Goal: Find specific page/section: Find specific page/section

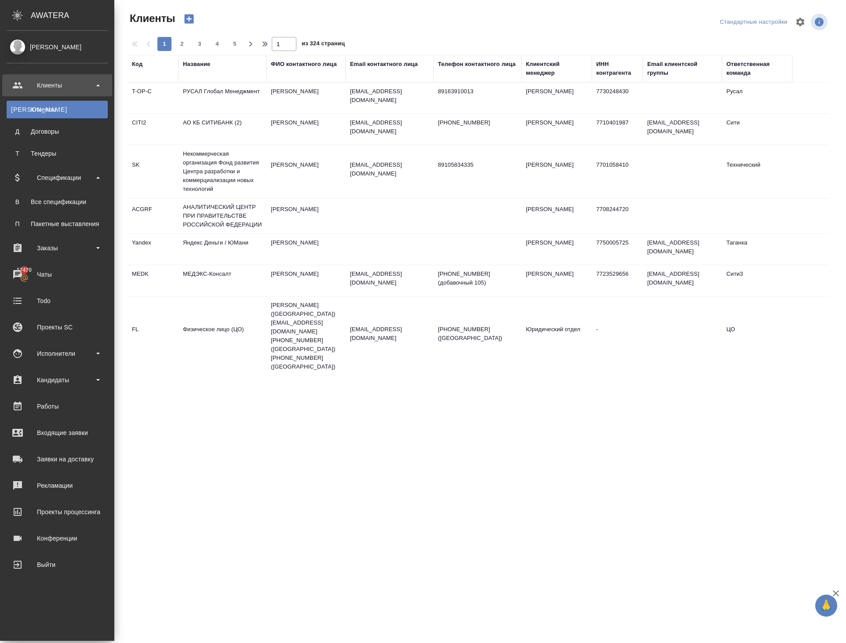
select select "RU"
click at [65, 241] on div "Заказы" at bounding box center [57, 248] width 110 height 22
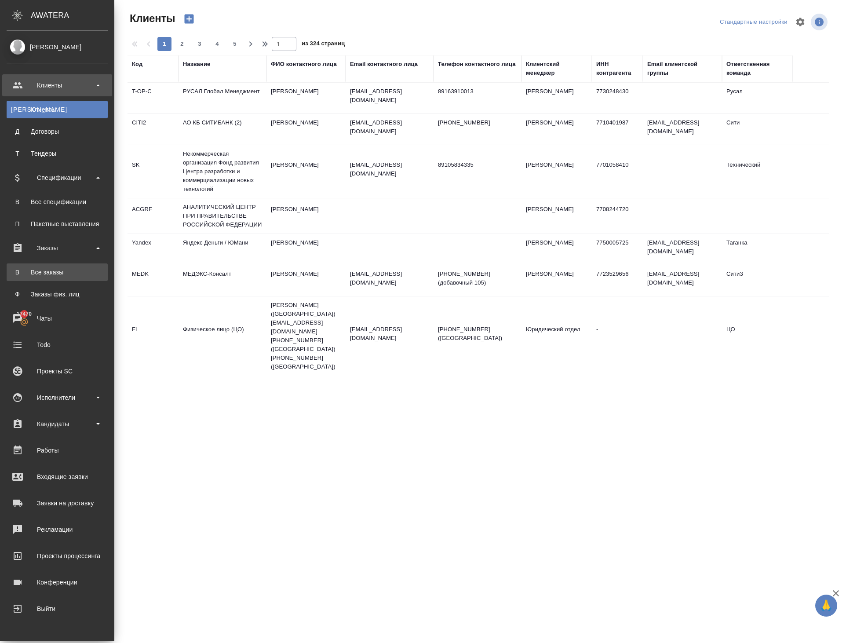
click at [66, 267] on link "В Все заказы" at bounding box center [57, 272] width 101 height 18
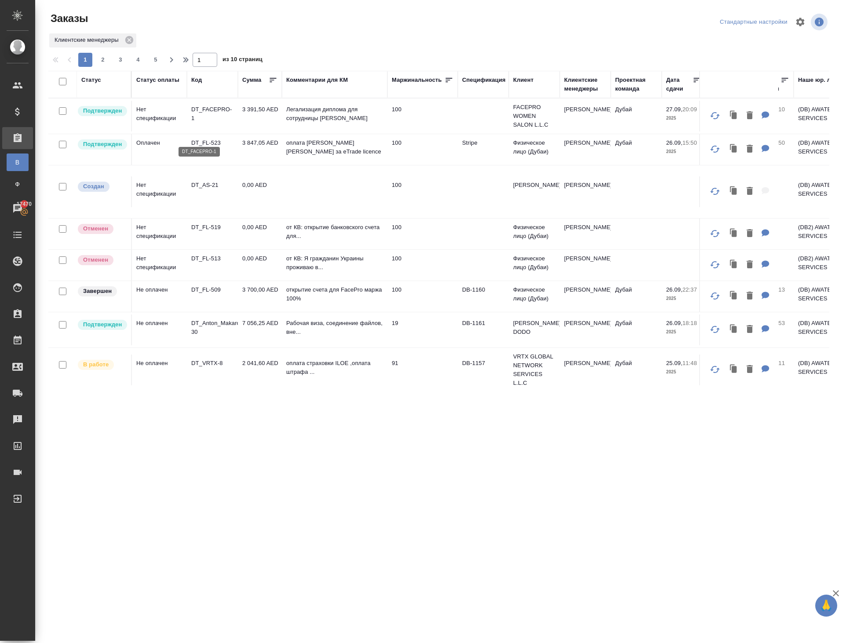
click at [211, 123] on p "DT_FACEPRO-1" at bounding box center [212, 114] width 42 height 18
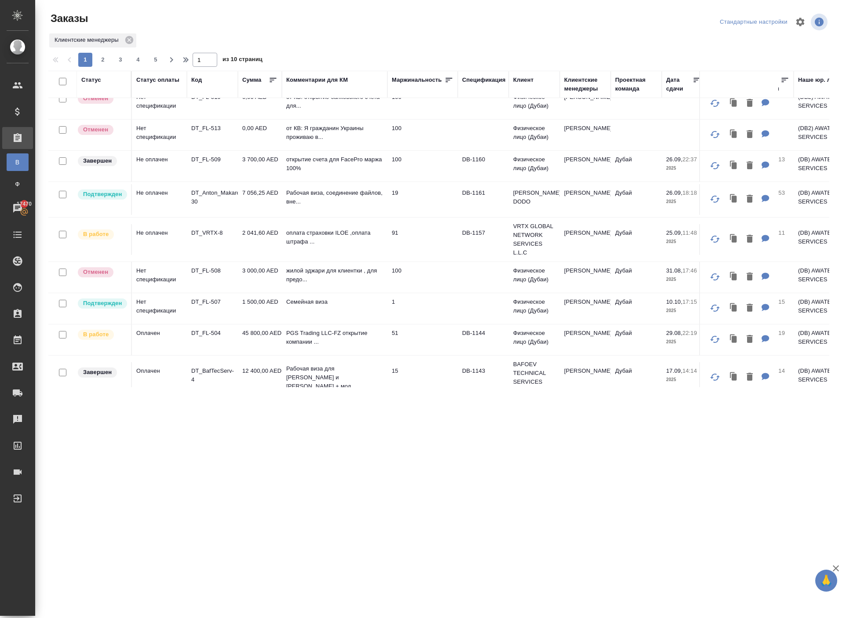
scroll to position [143, 0]
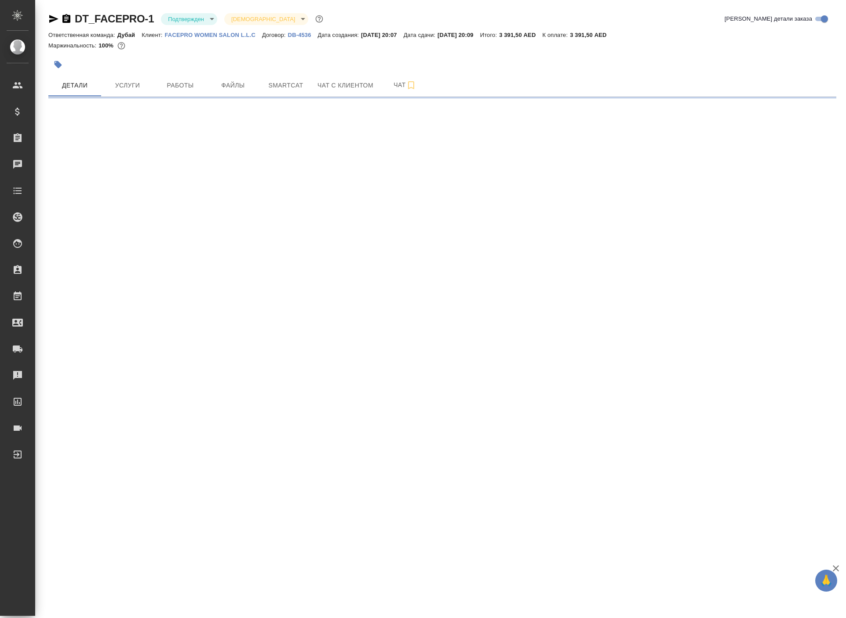
select select "RU"
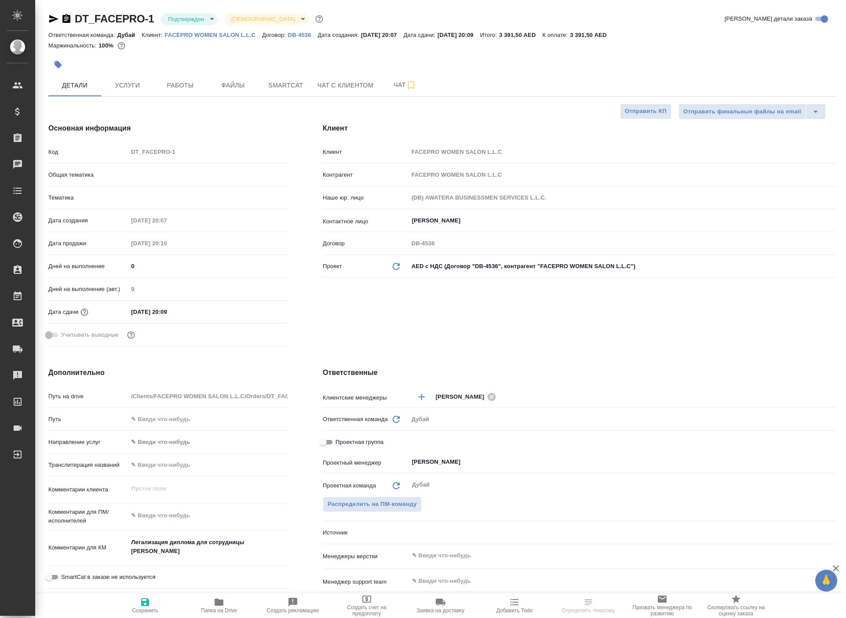
type textarea "x"
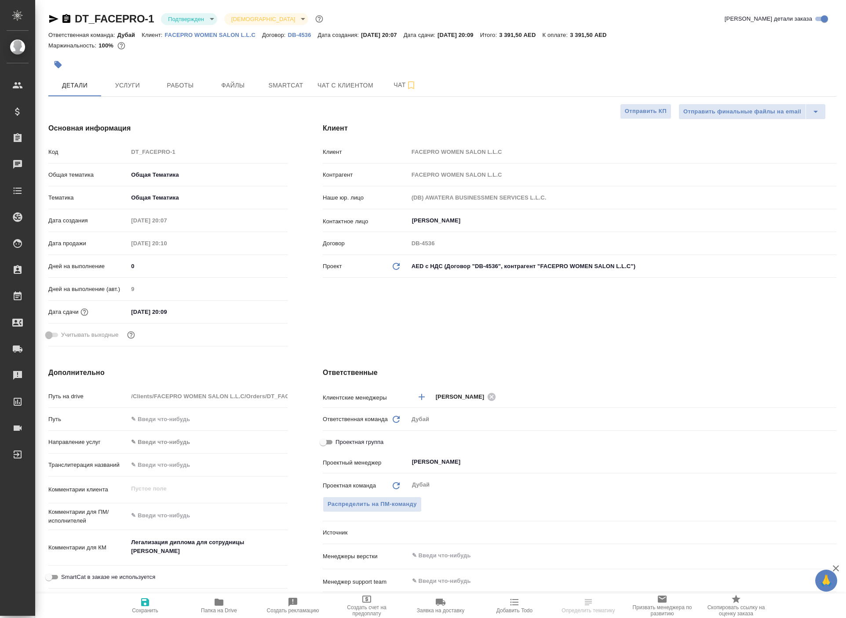
type textarea "x"
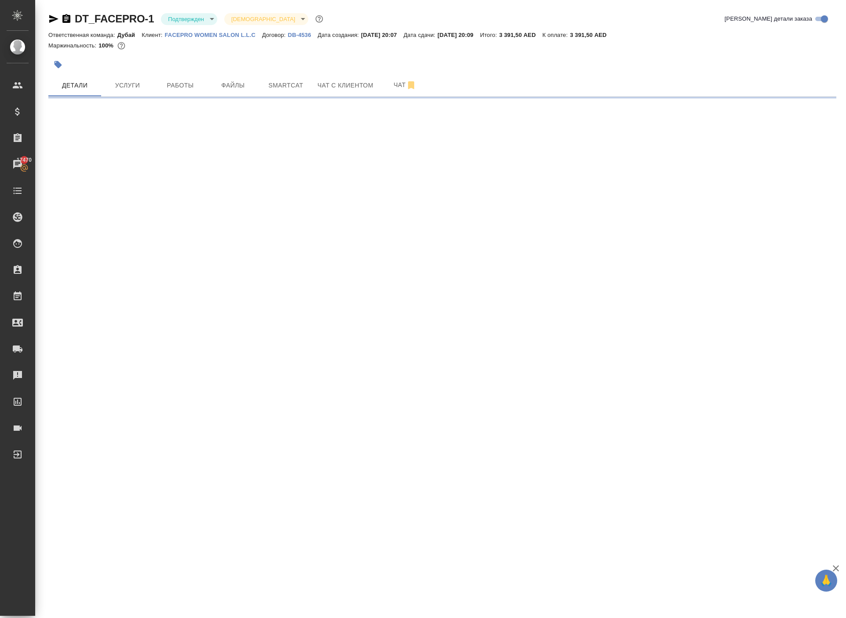
select select "RU"
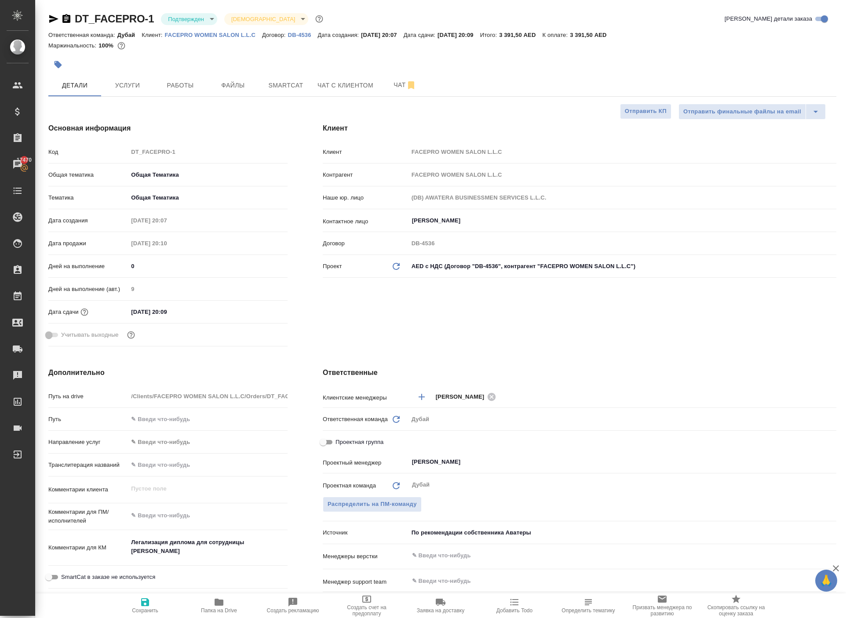
type textarea "x"
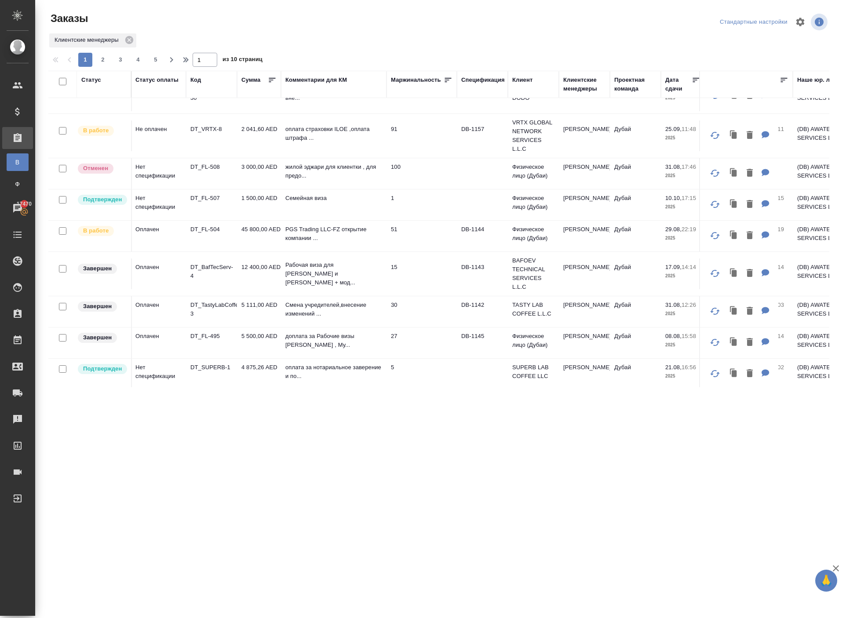
scroll to position [244, 1]
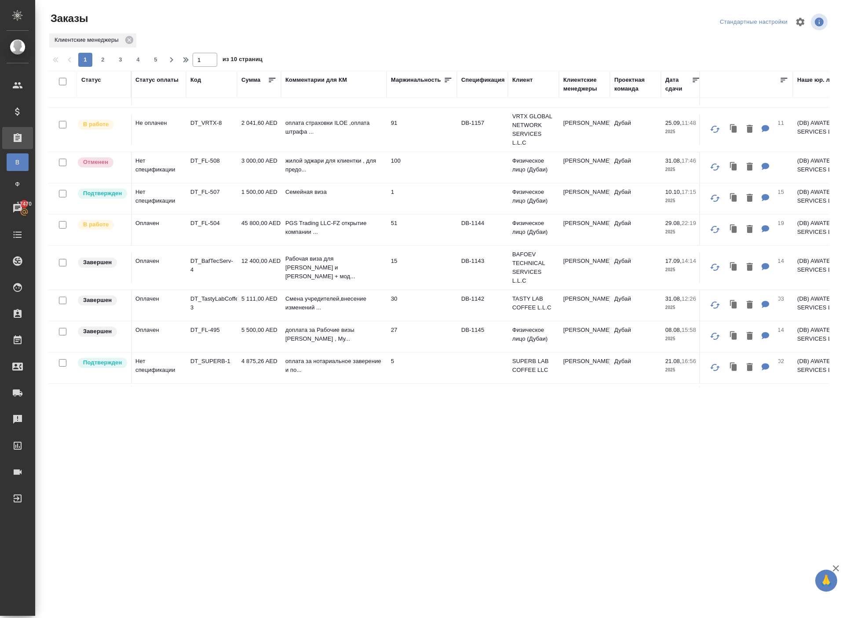
click at [209, 145] on td "DT_VRTX-8" at bounding box center [211, 129] width 51 height 31
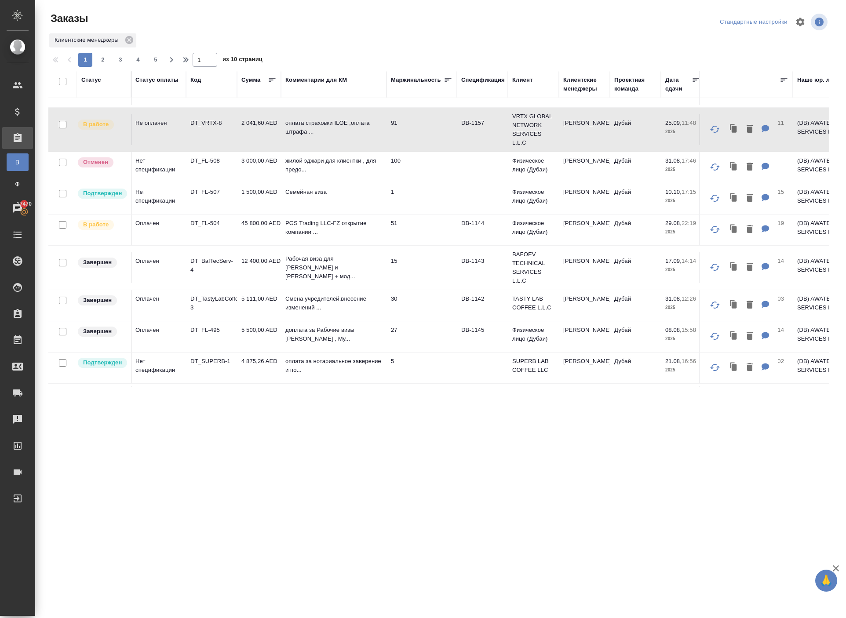
click at [209, 145] on td "DT_VRTX-8" at bounding box center [211, 129] width 51 height 31
click at [210, 128] on p "DT_VRTX-8" at bounding box center [211, 123] width 42 height 9
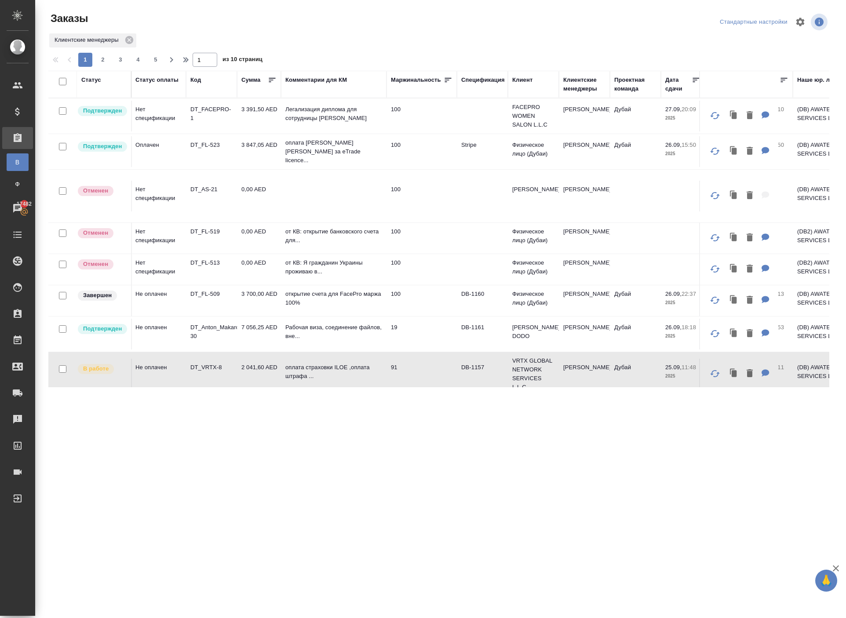
scroll to position [0, 0]
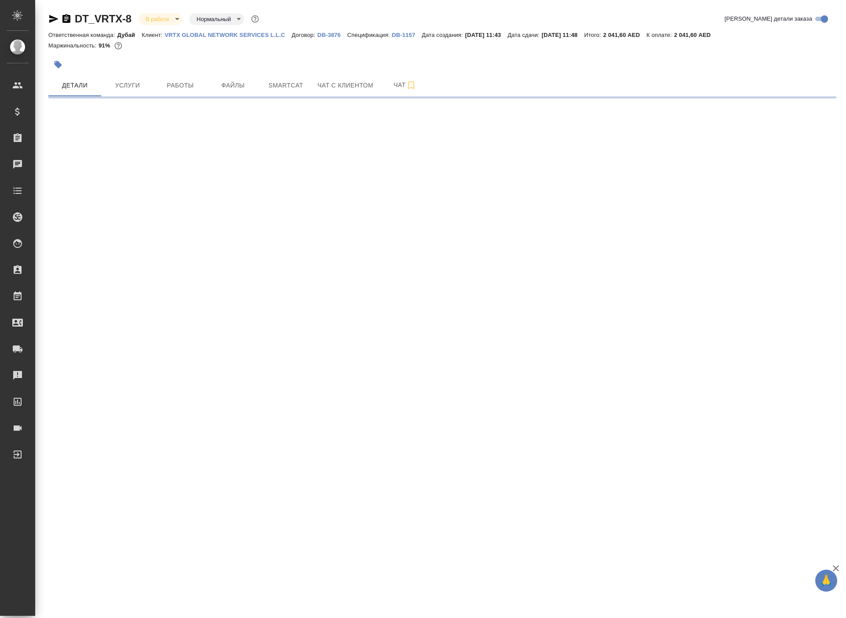
select select "RU"
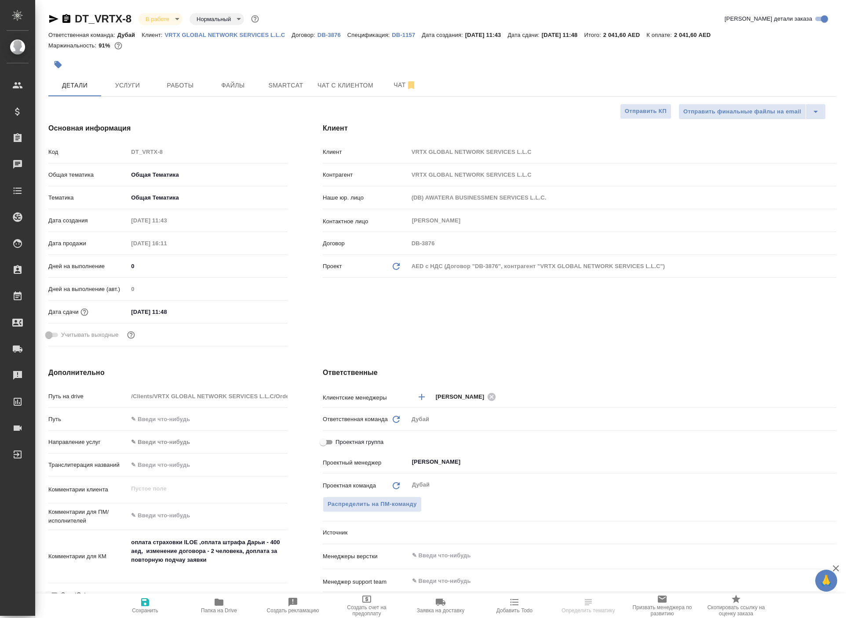
type textarea "x"
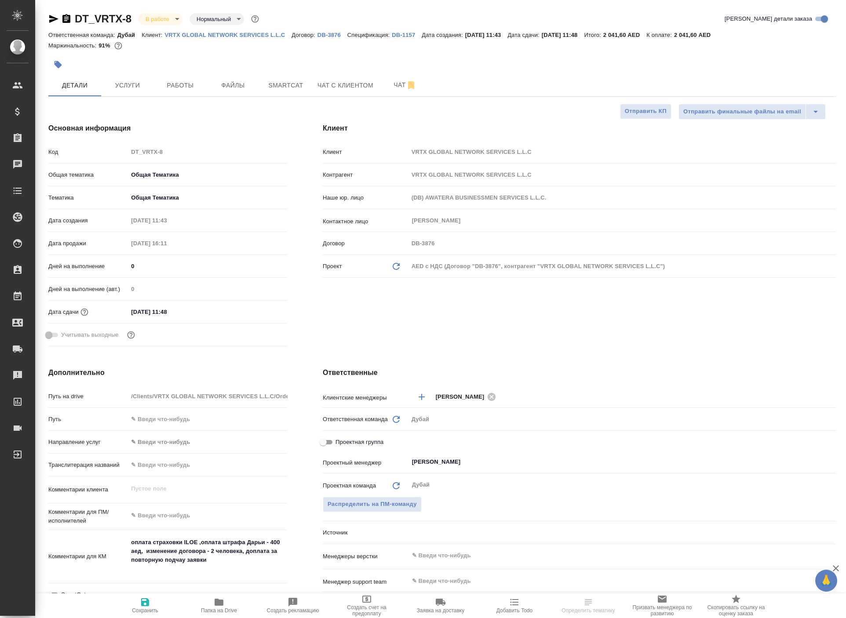
type textarea "x"
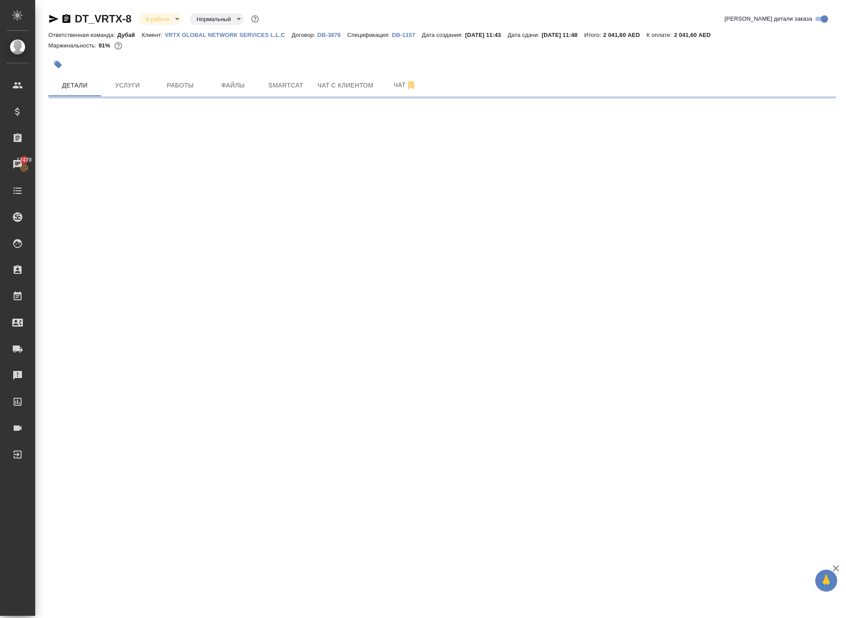
select select "RU"
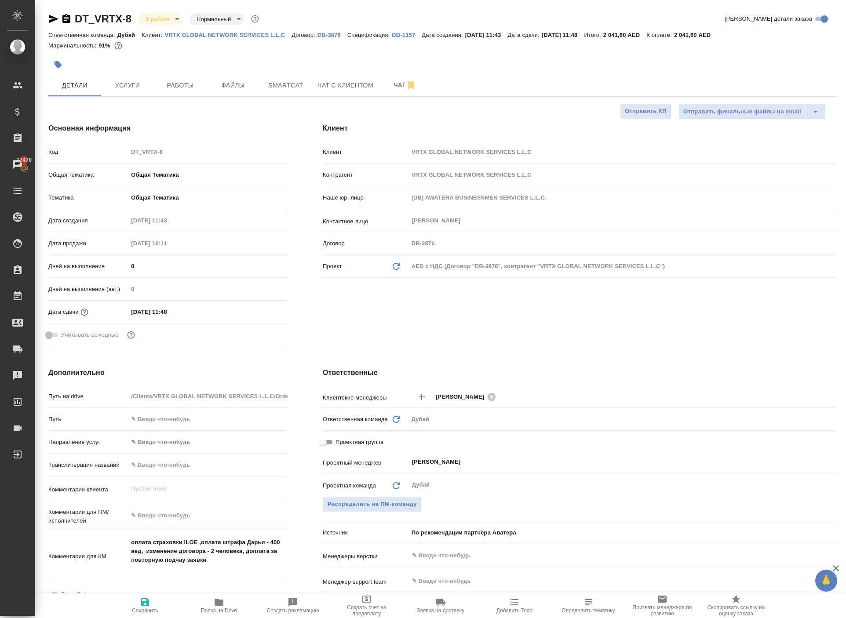
type textarea "x"
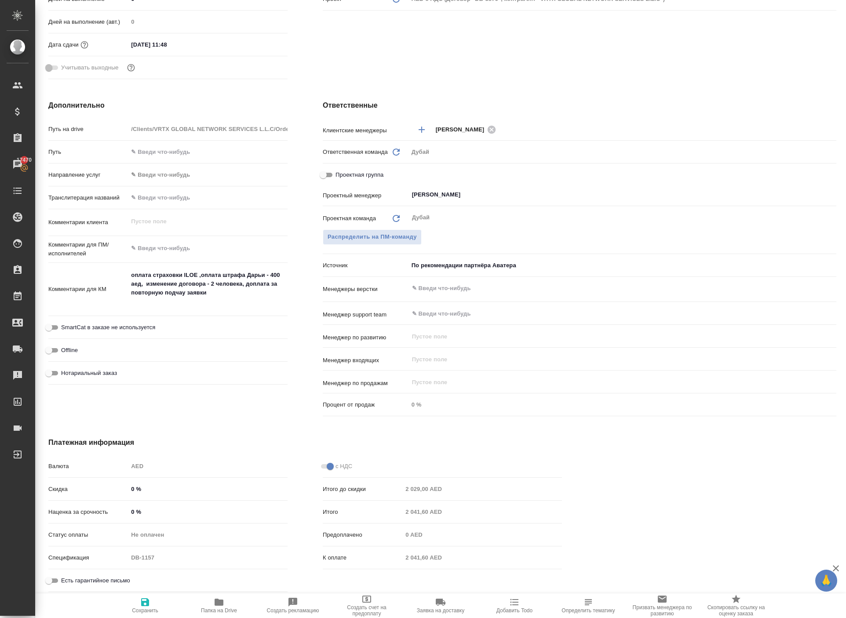
scroll to position [325, 0]
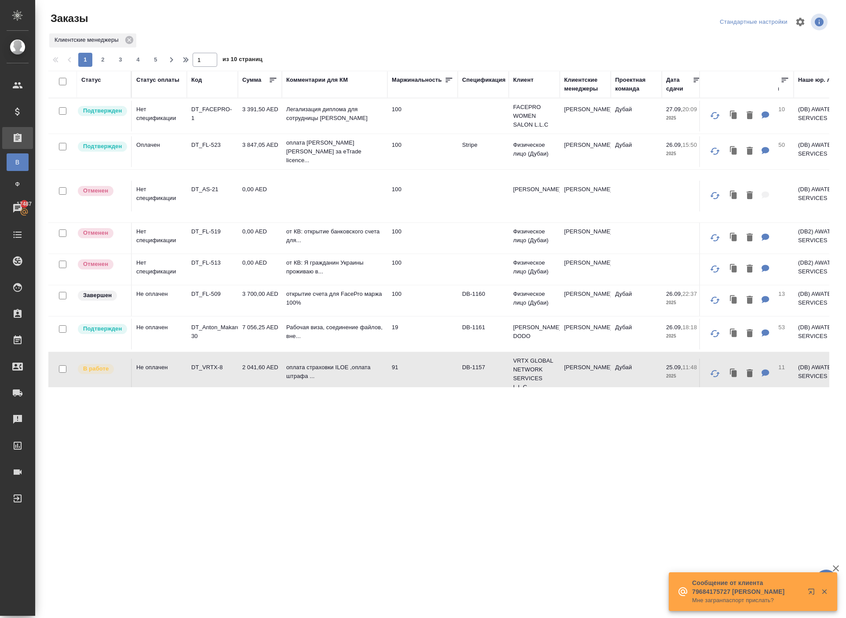
scroll to position [0, 1]
